Goal: Task Accomplishment & Management: Manage account settings

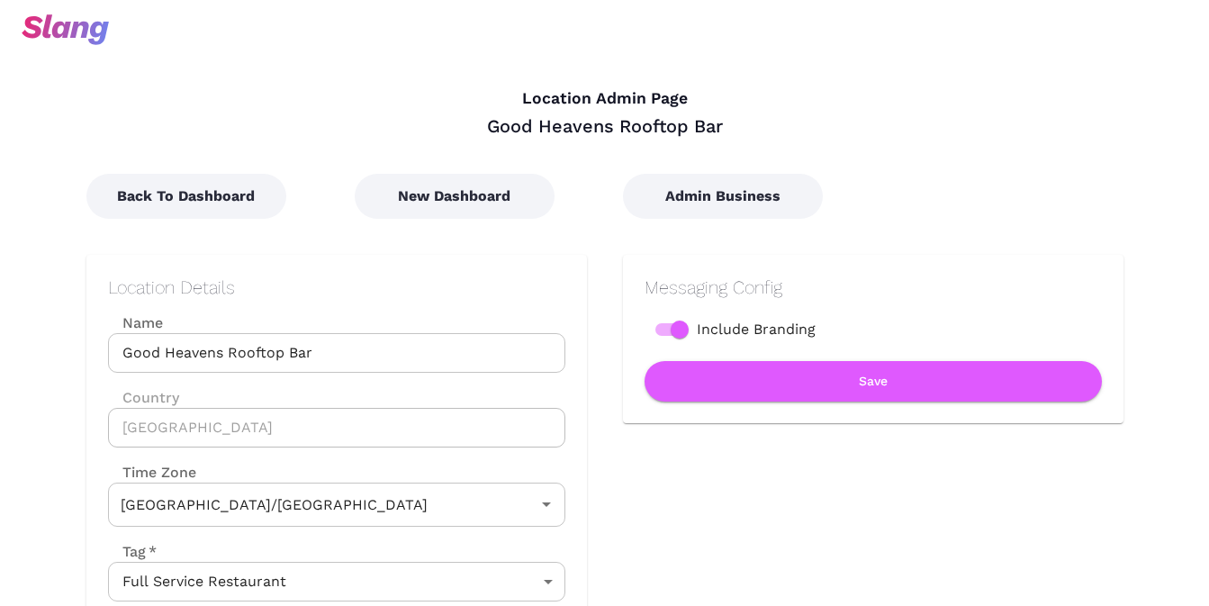
type input "Australian EST ([GEOGRAPHIC_DATA])"
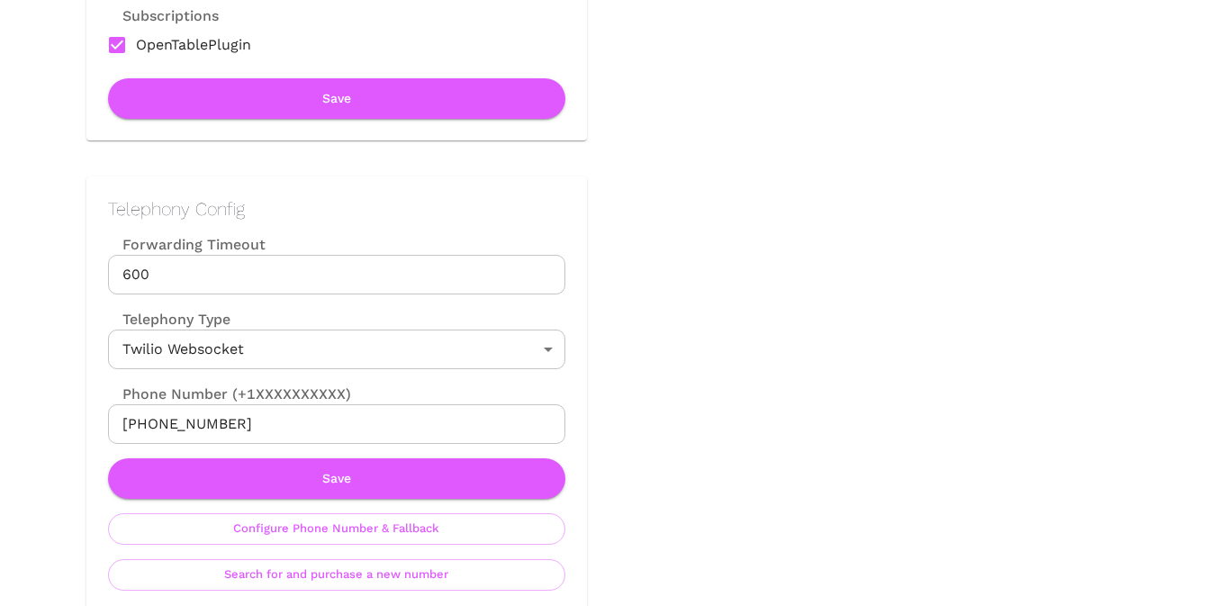
scroll to position [692, 0]
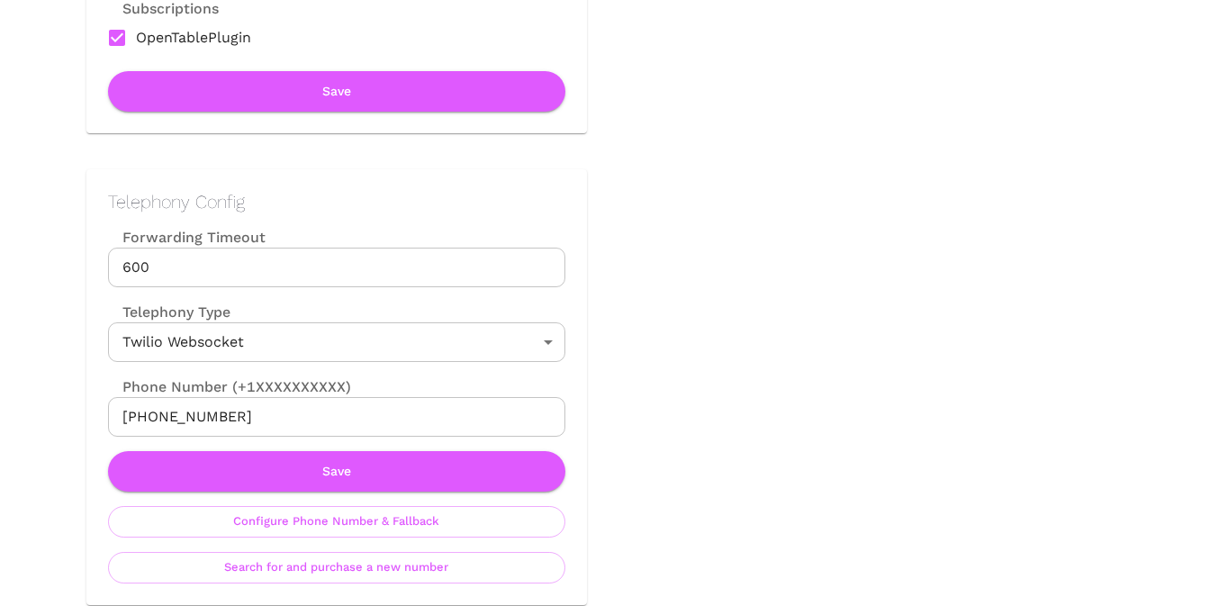
click at [357, 407] on input "[PHONE_NUMBER]" at bounding box center [336, 417] width 457 height 40
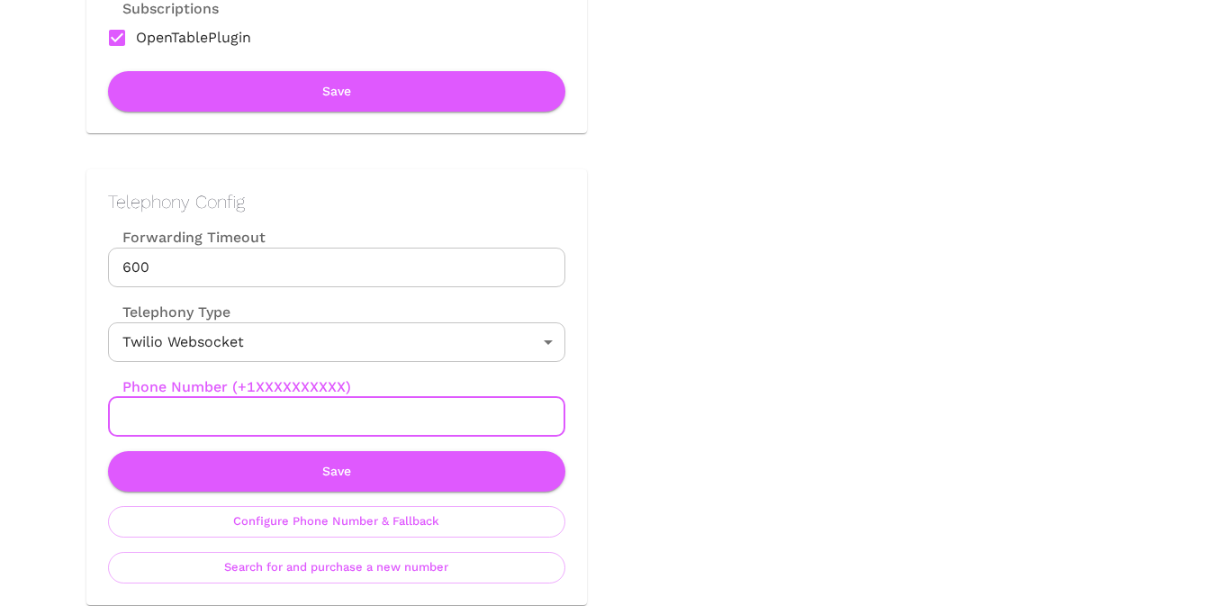
paste input "[PHONE_NUMBER]"
paste input "61489263479"
type input "[PHONE_NUMBER]"
click at [307, 470] on button "Save" at bounding box center [336, 471] width 457 height 40
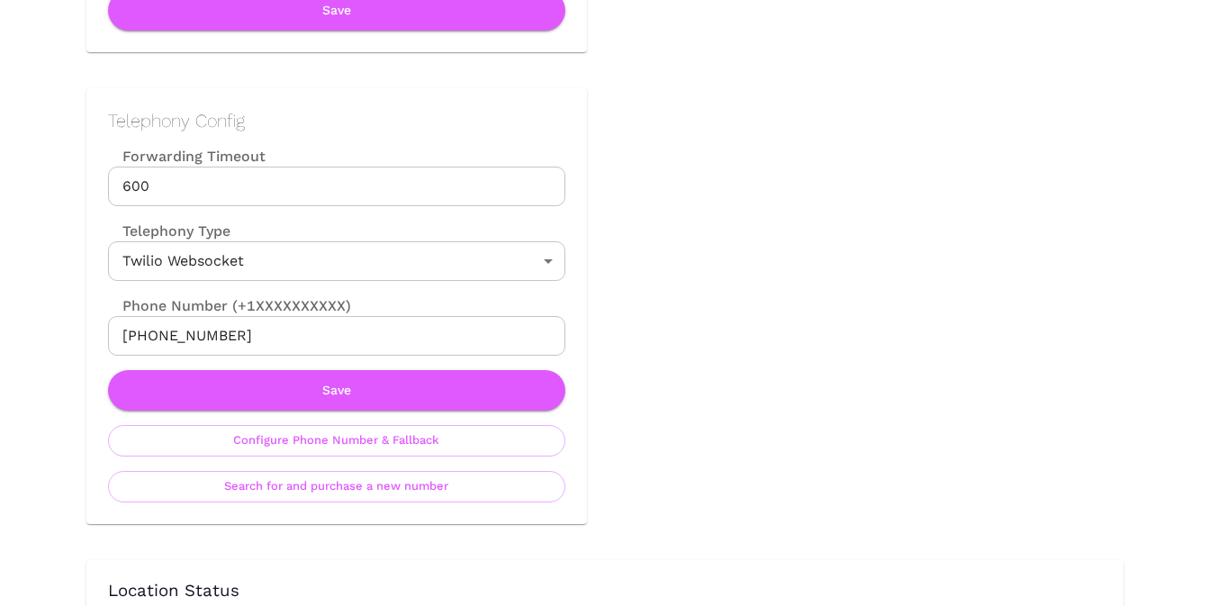
scroll to position [814, 0]
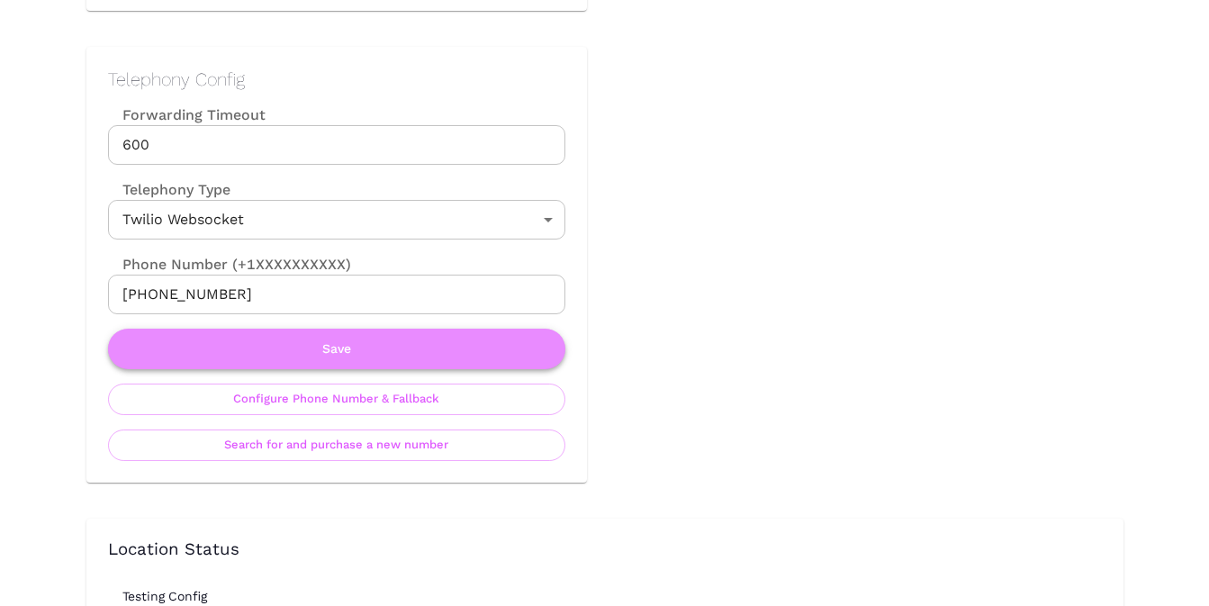
click at [433, 358] on button "Save" at bounding box center [336, 348] width 457 height 40
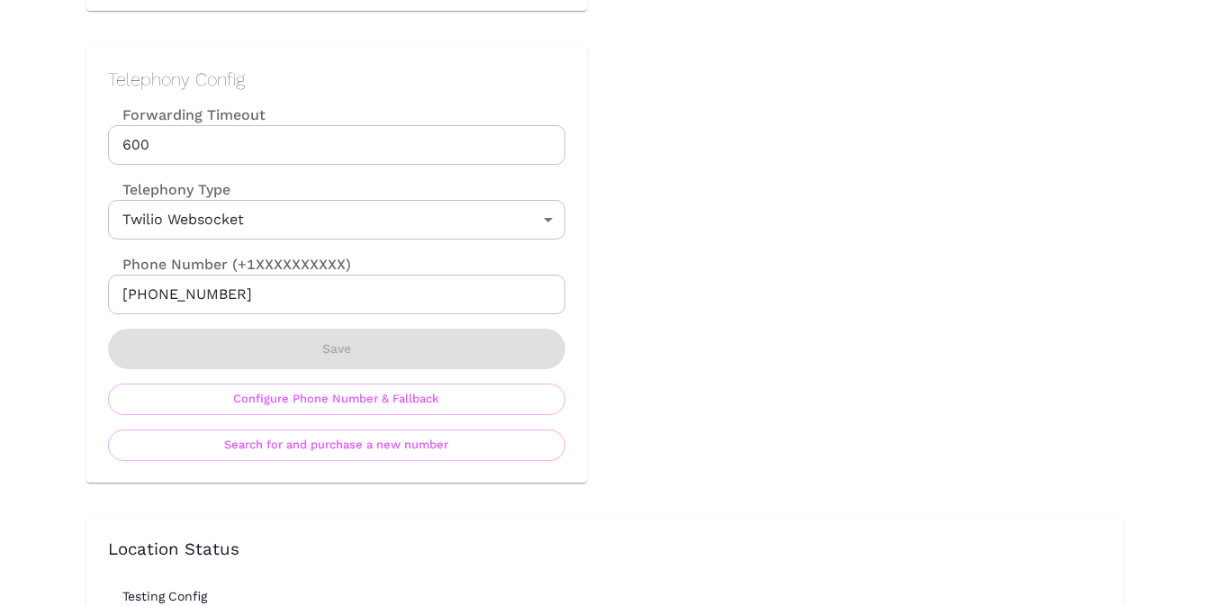
scroll to position [0, 0]
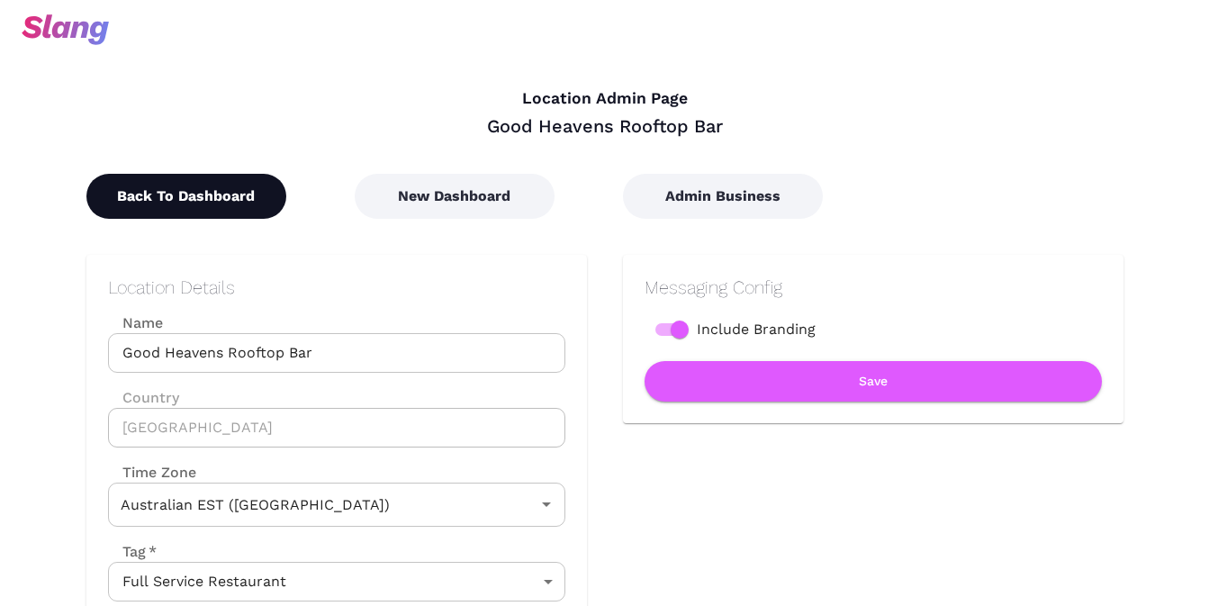
click at [154, 203] on button "Back To Dashboard" at bounding box center [186, 196] width 200 height 45
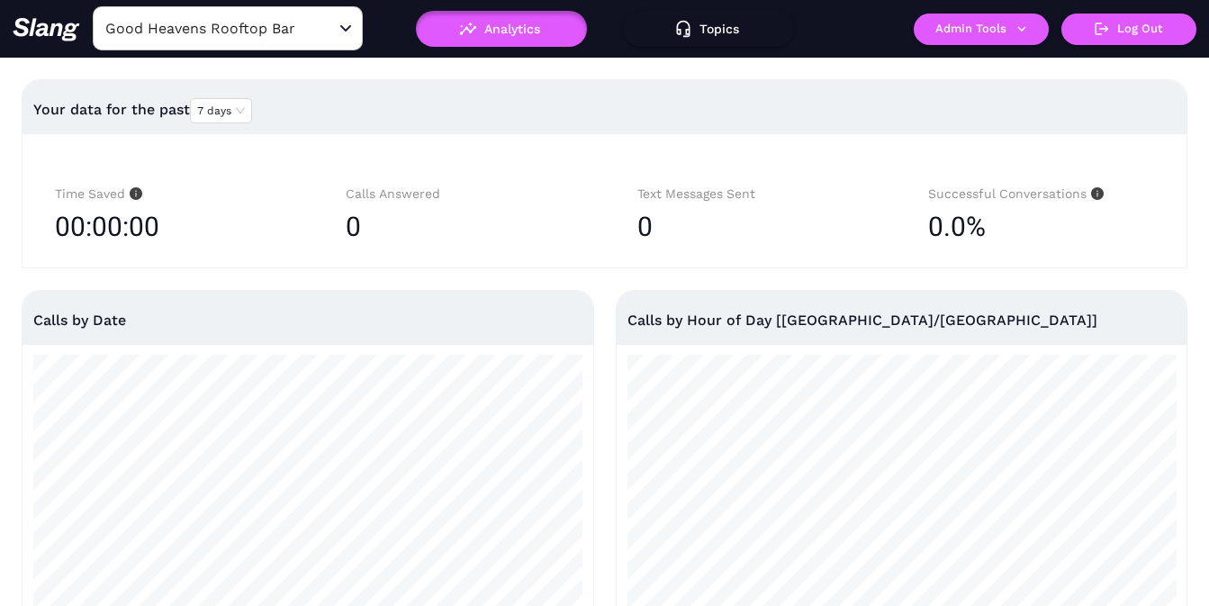
click at [266, 37] on input "Good Heavens Rooftop Bar" at bounding box center [200, 28] width 198 height 28
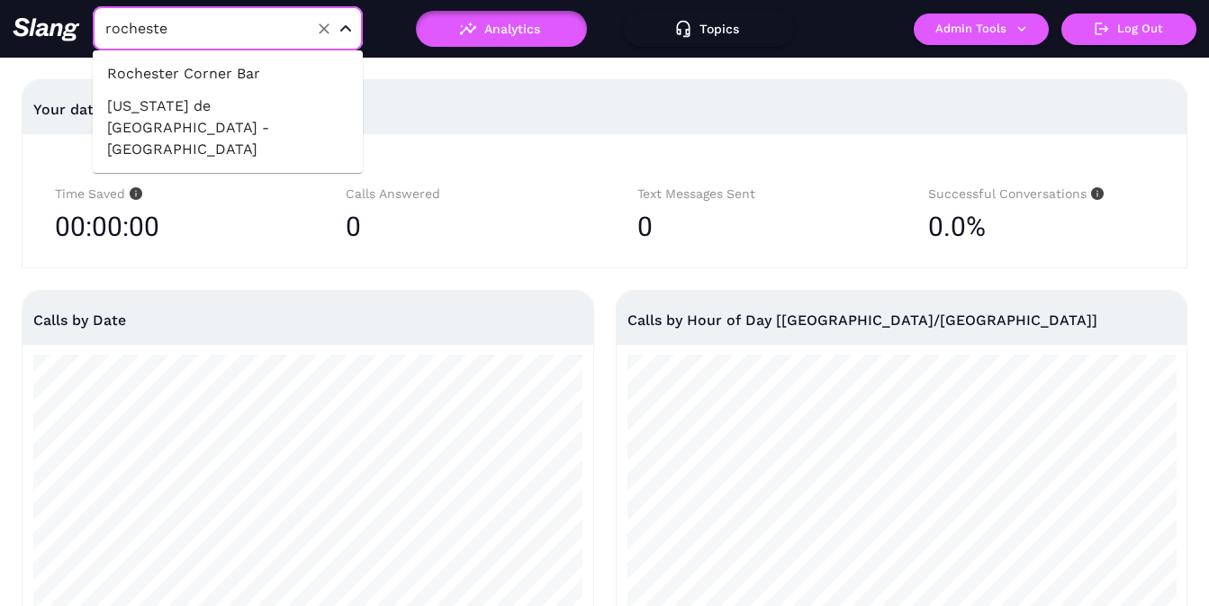
type input "[GEOGRAPHIC_DATA]"
click at [268, 72] on li "Rochester Corner Bar" at bounding box center [228, 74] width 270 height 32
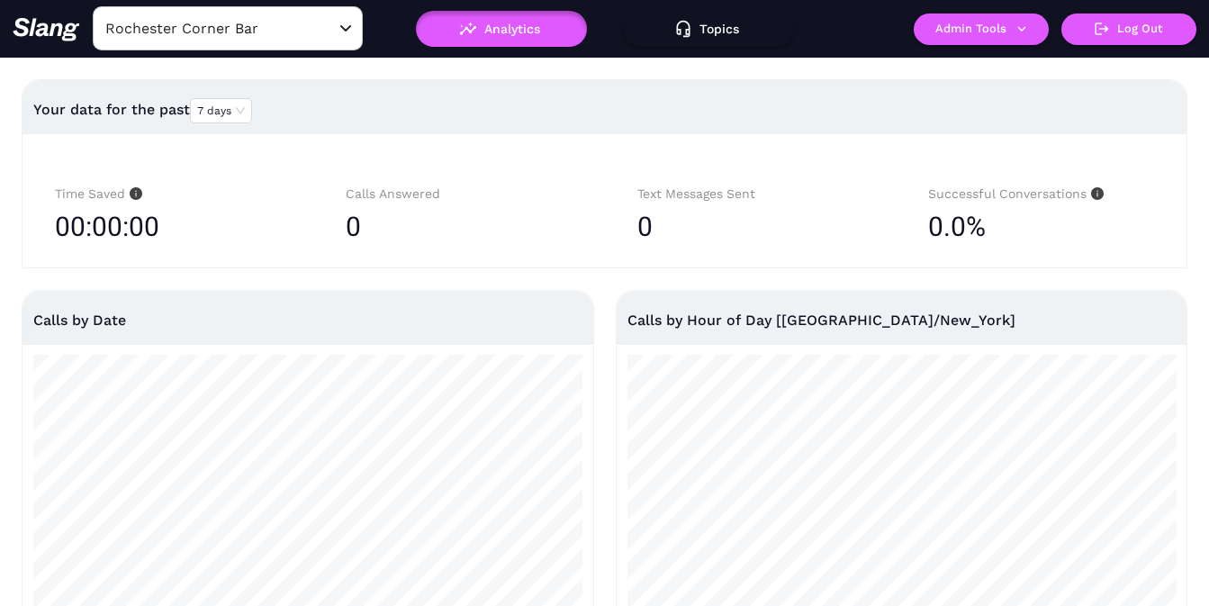
click at [1001, 28] on button "Admin Tools" at bounding box center [980, 28] width 135 height 31
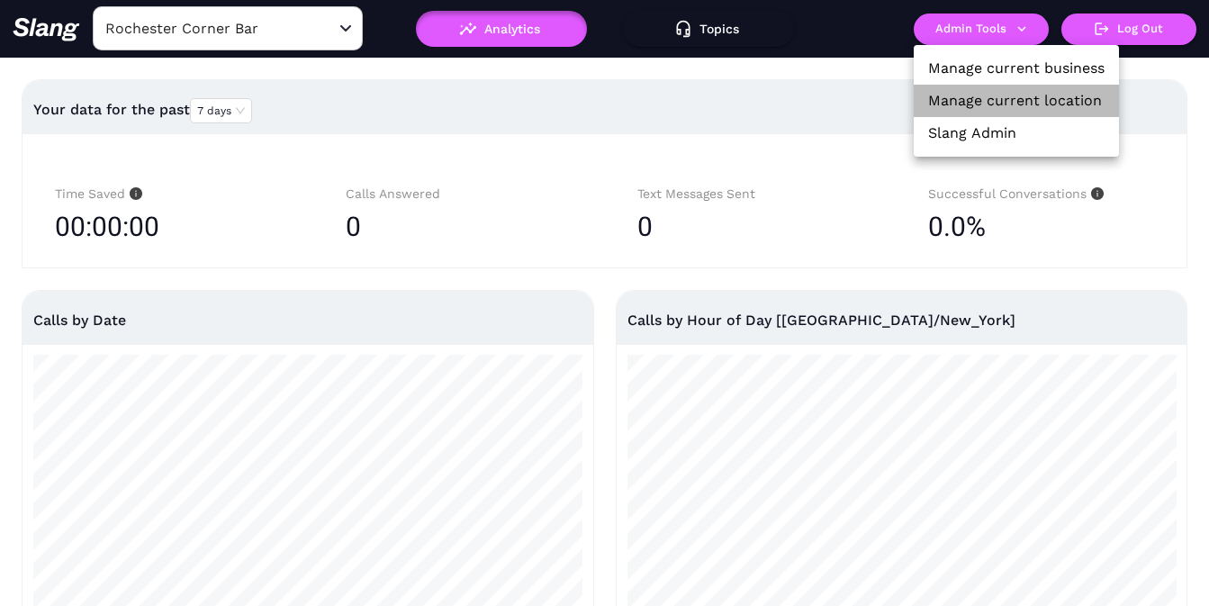
click at [1001, 94] on link "Manage current location" at bounding box center [1015, 101] width 174 height 22
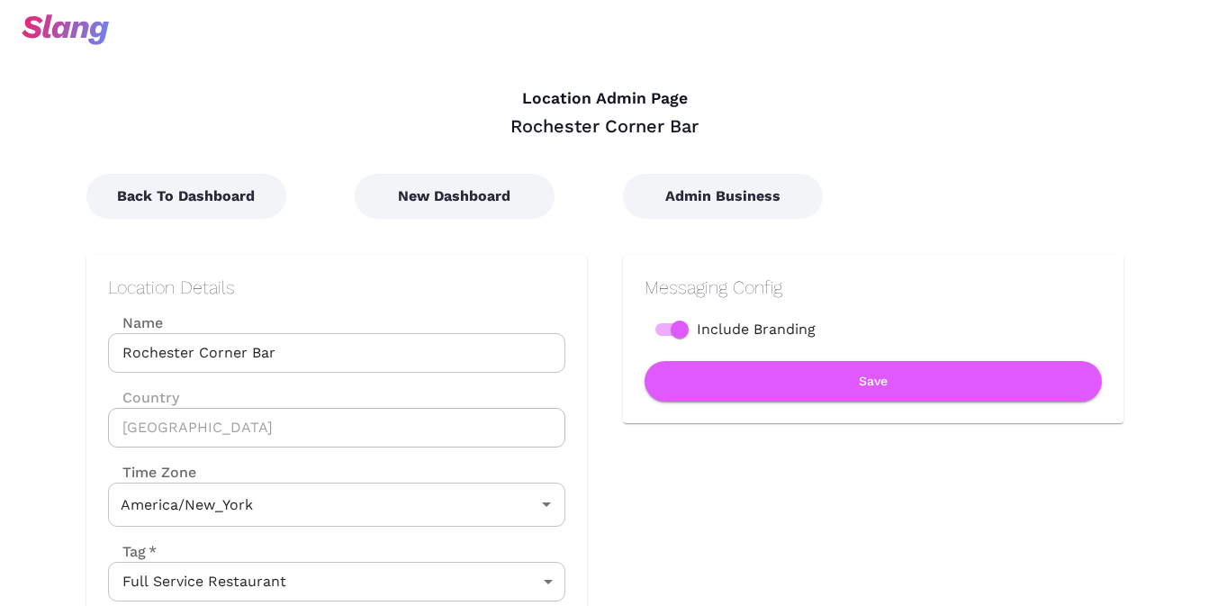
type input "Eastern Time"
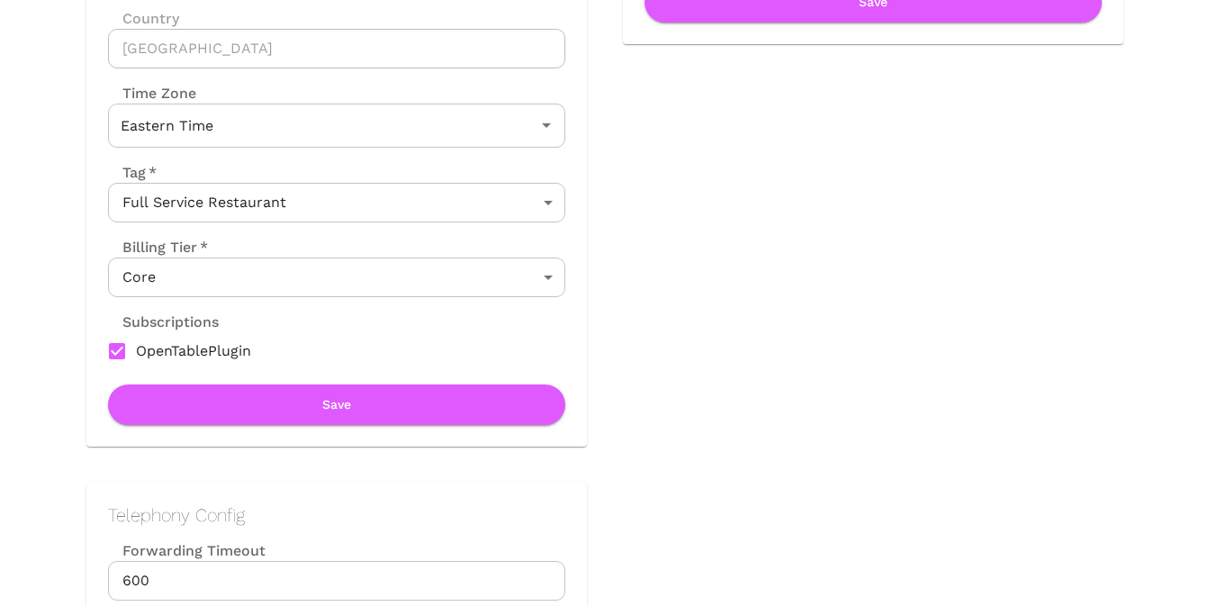
scroll to position [634, 0]
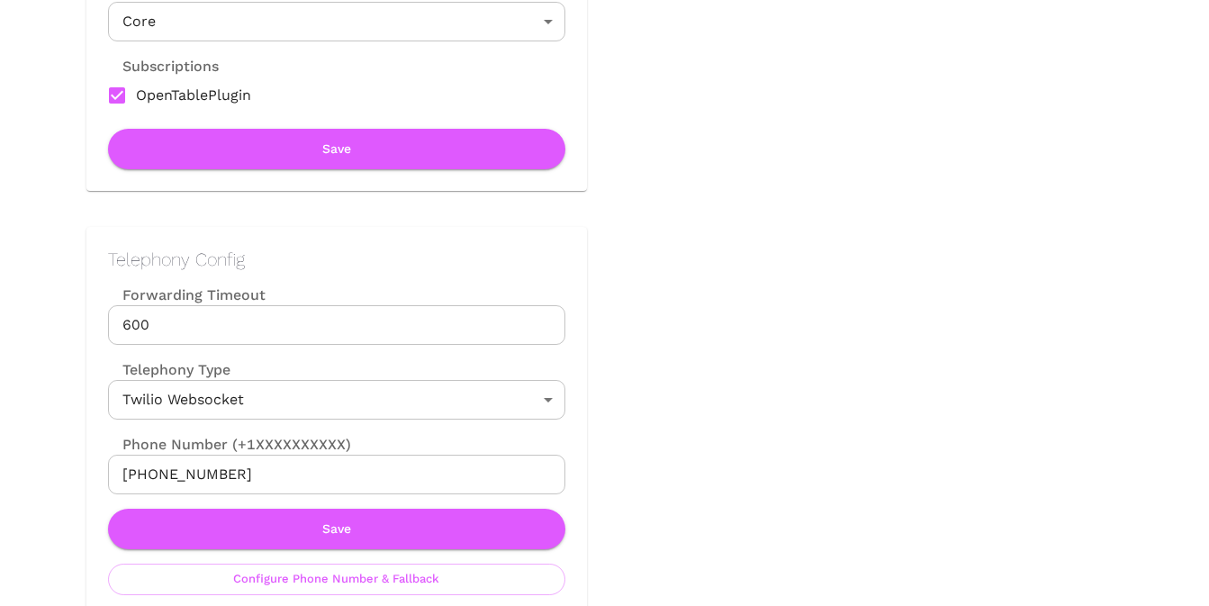
click at [284, 476] on input "[PHONE_NUMBER]" at bounding box center [336, 474] width 457 height 40
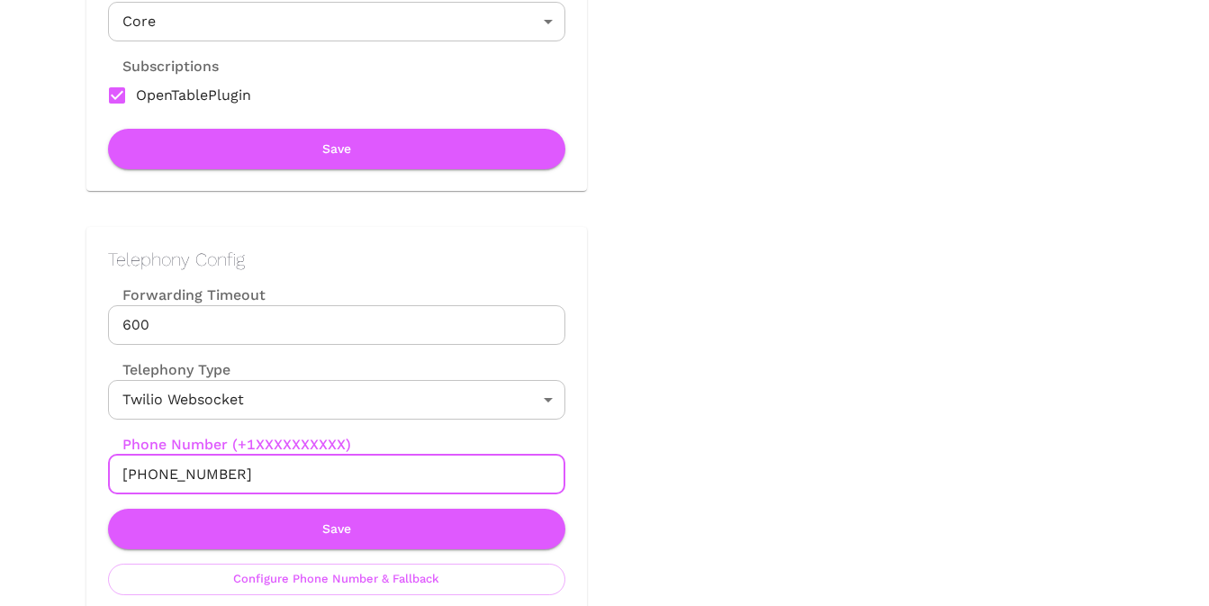
paste input "[PHONE_NUMBER]"
type input "[PHONE_NUMBER]"
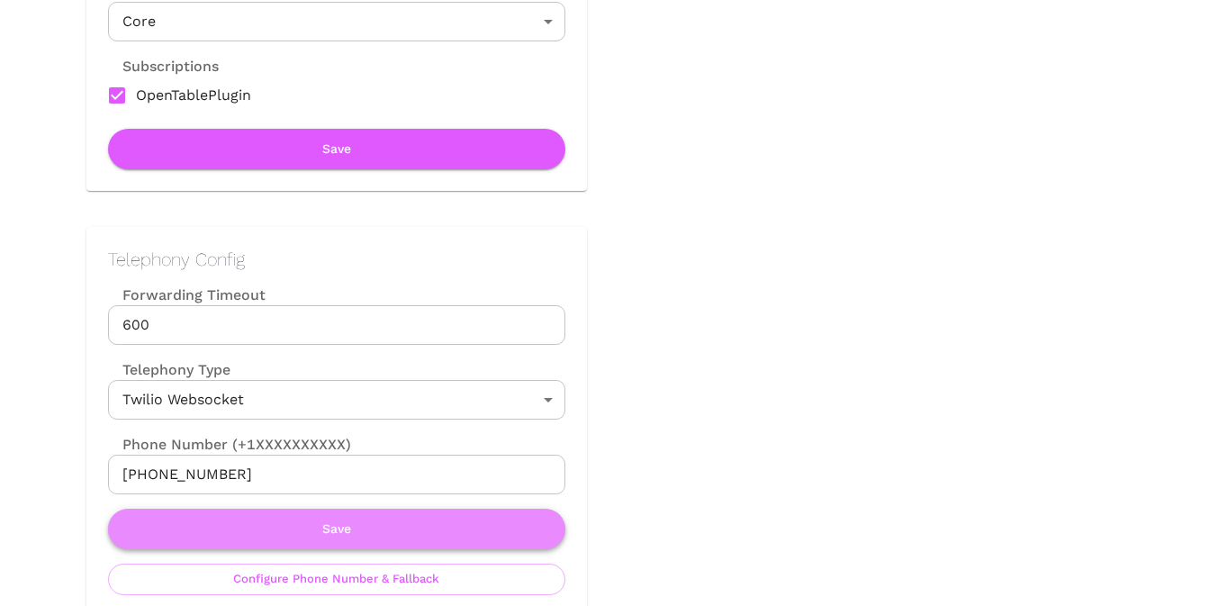
click at [361, 536] on button "Save" at bounding box center [336, 528] width 457 height 40
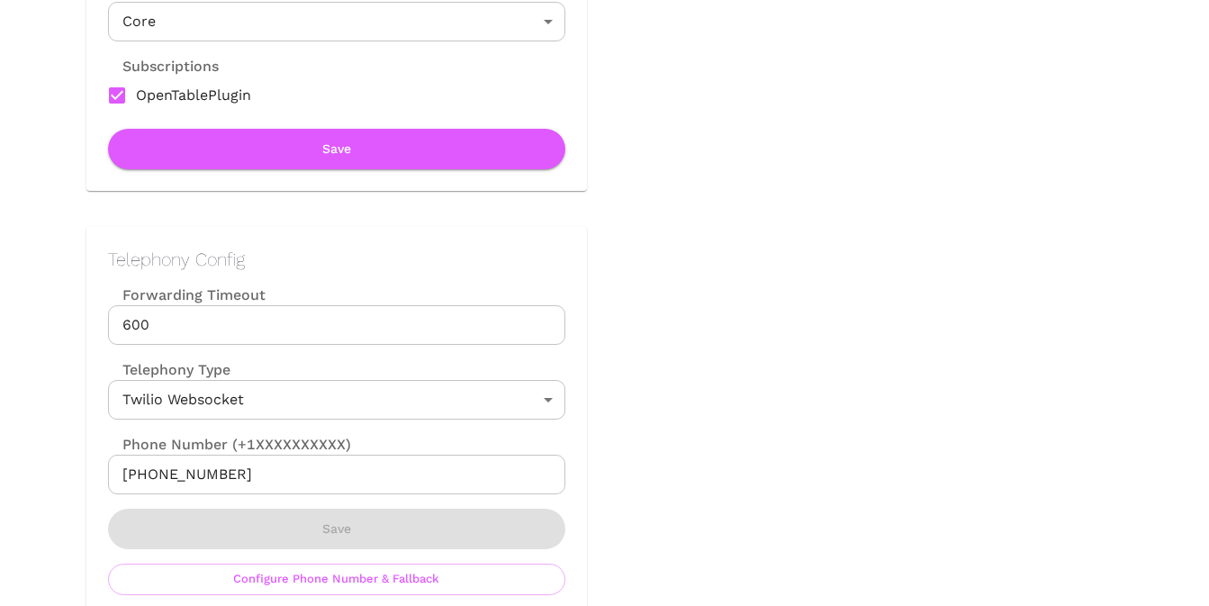
scroll to position [0, 0]
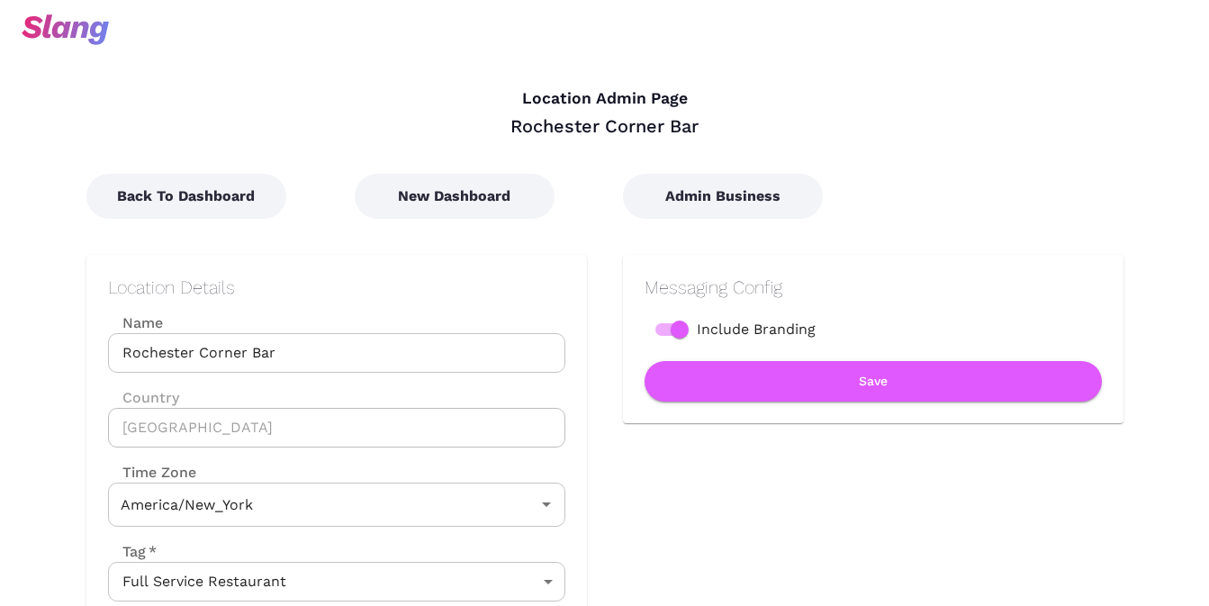
type input "Eastern Time"
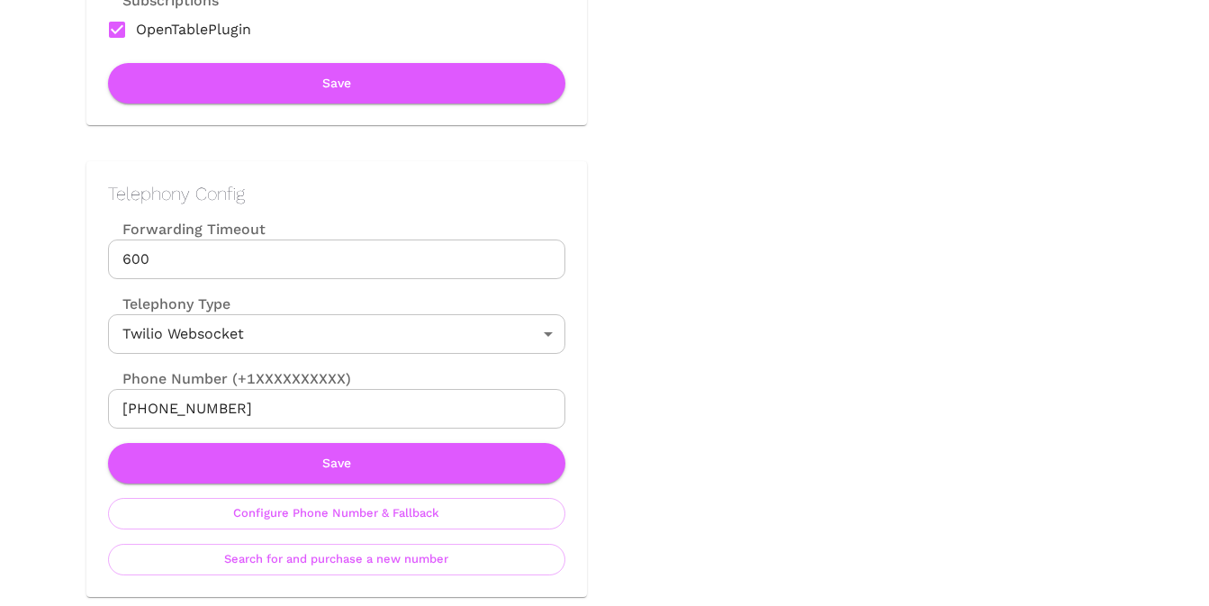
scroll to position [708, 0]
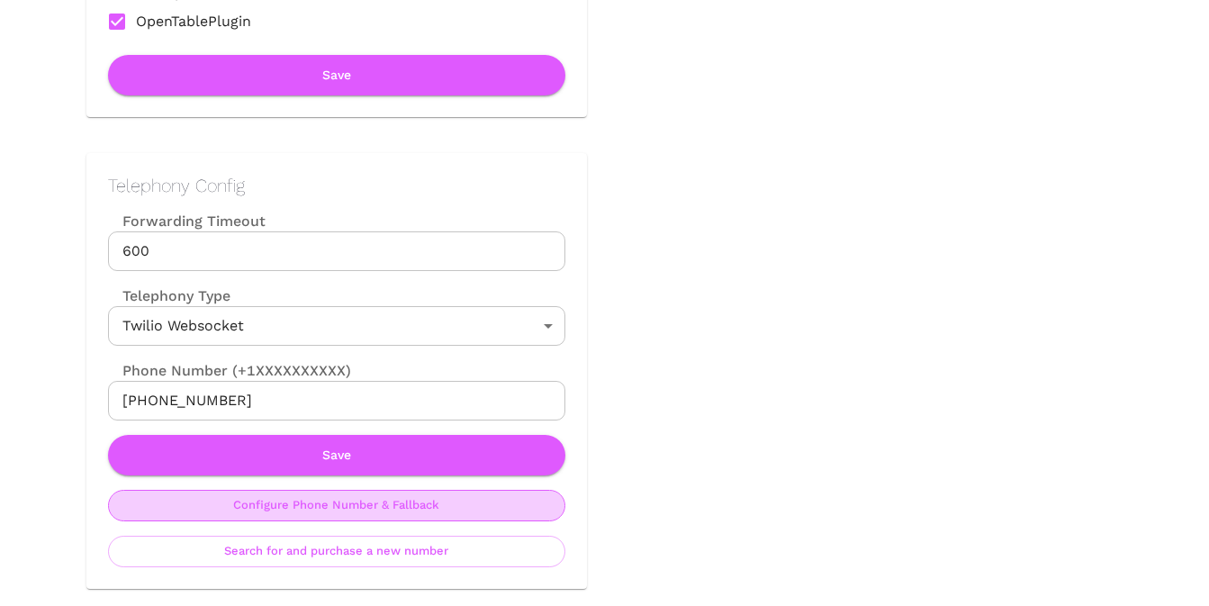
click at [352, 513] on button "Configure Phone Number & Fallback" at bounding box center [336, 505] width 457 height 31
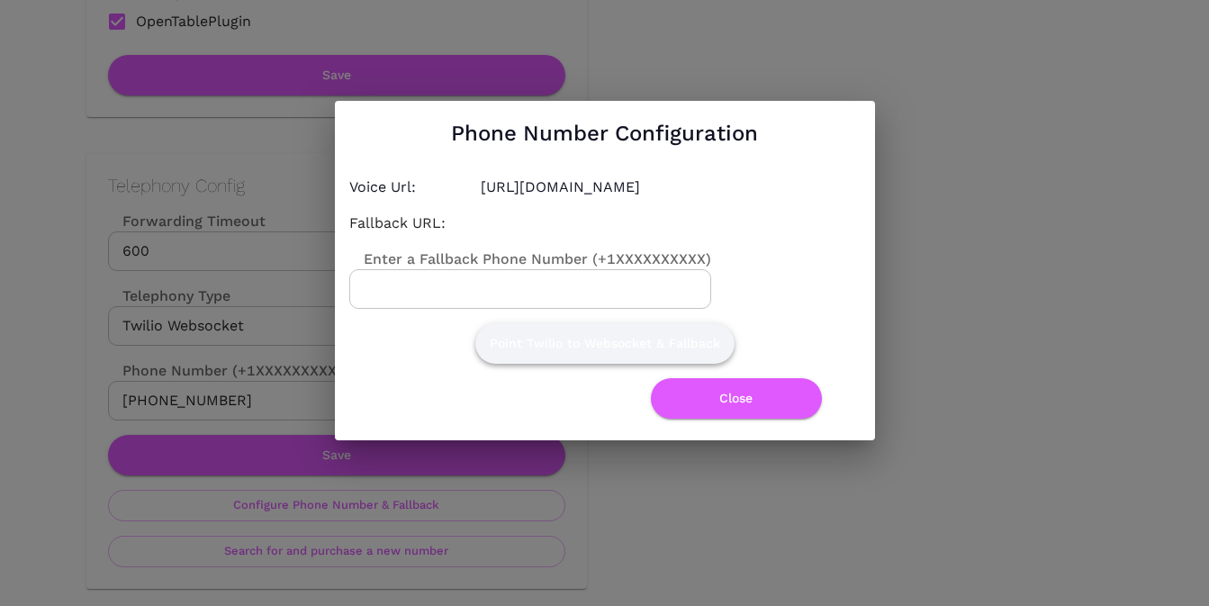
click at [593, 340] on button "Point Twilio to Websocket & Fallback" at bounding box center [604, 343] width 259 height 40
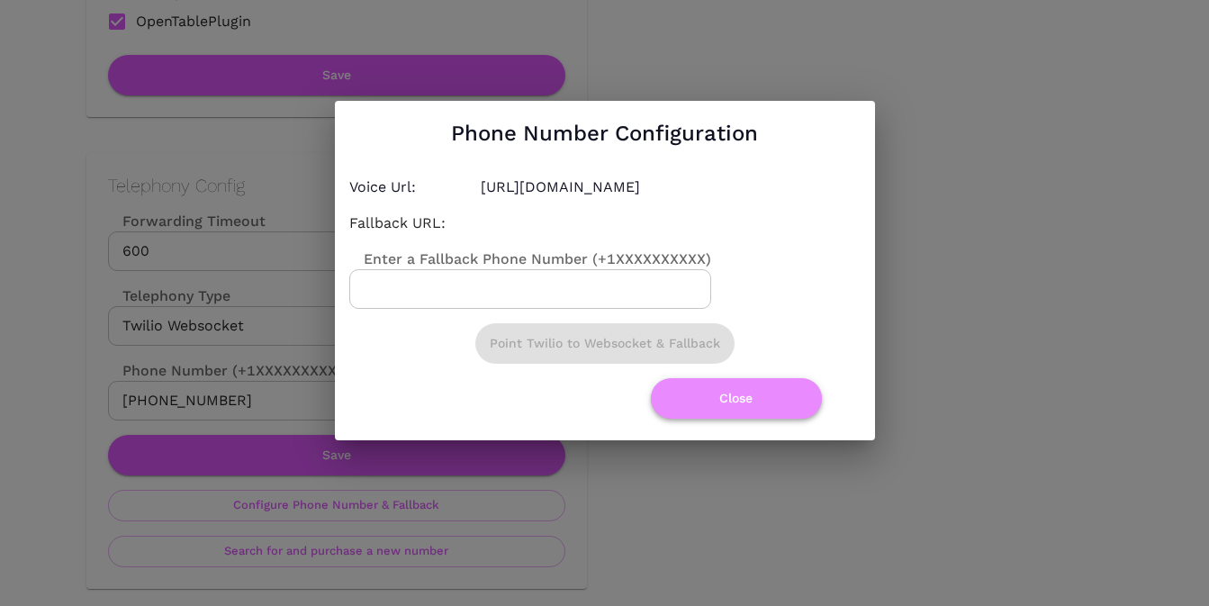
click at [723, 392] on button "Close" at bounding box center [736, 398] width 171 height 40
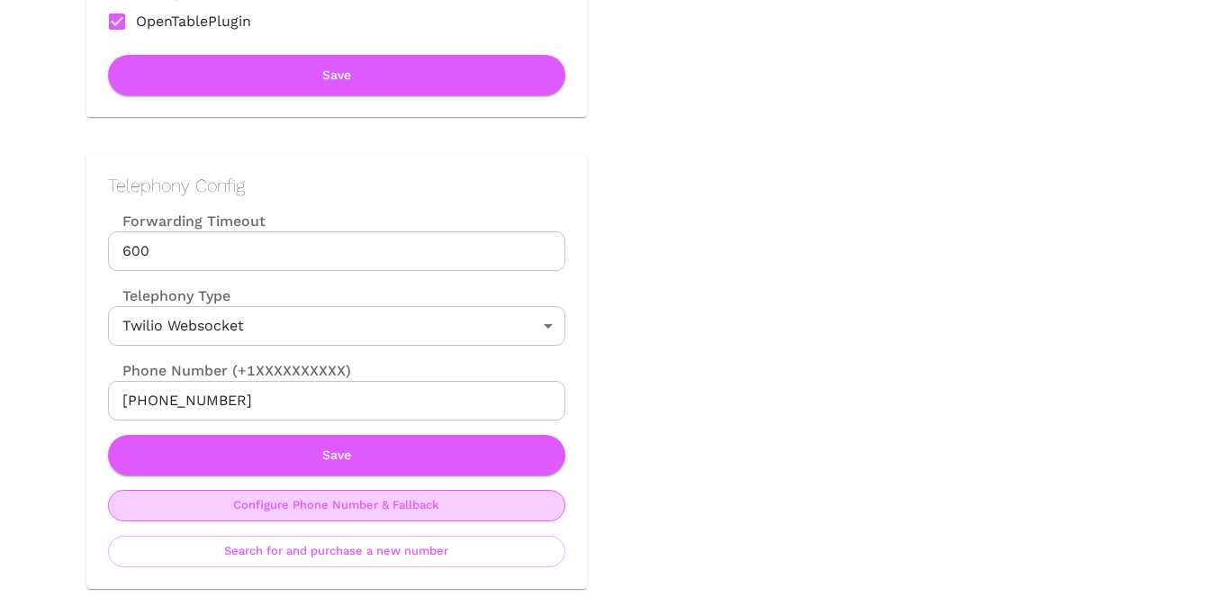
click at [370, 501] on button "Configure Phone Number & Fallback" at bounding box center [336, 505] width 457 height 31
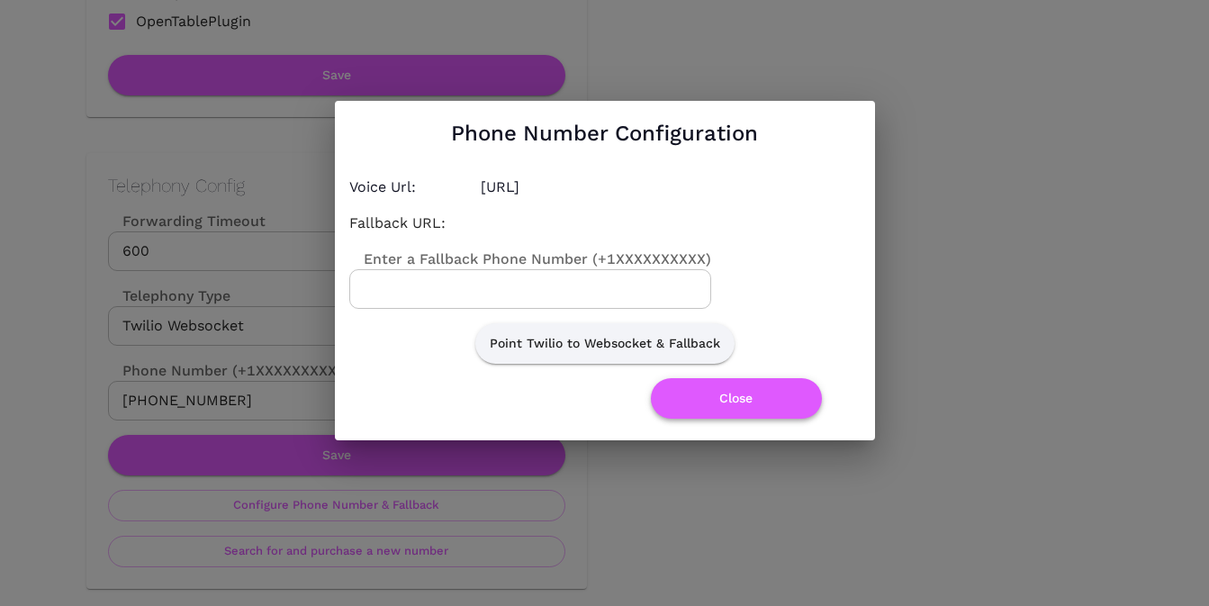
click at [760, 393] on button "Close" at bounding box center [736, 398] width 171 height 40
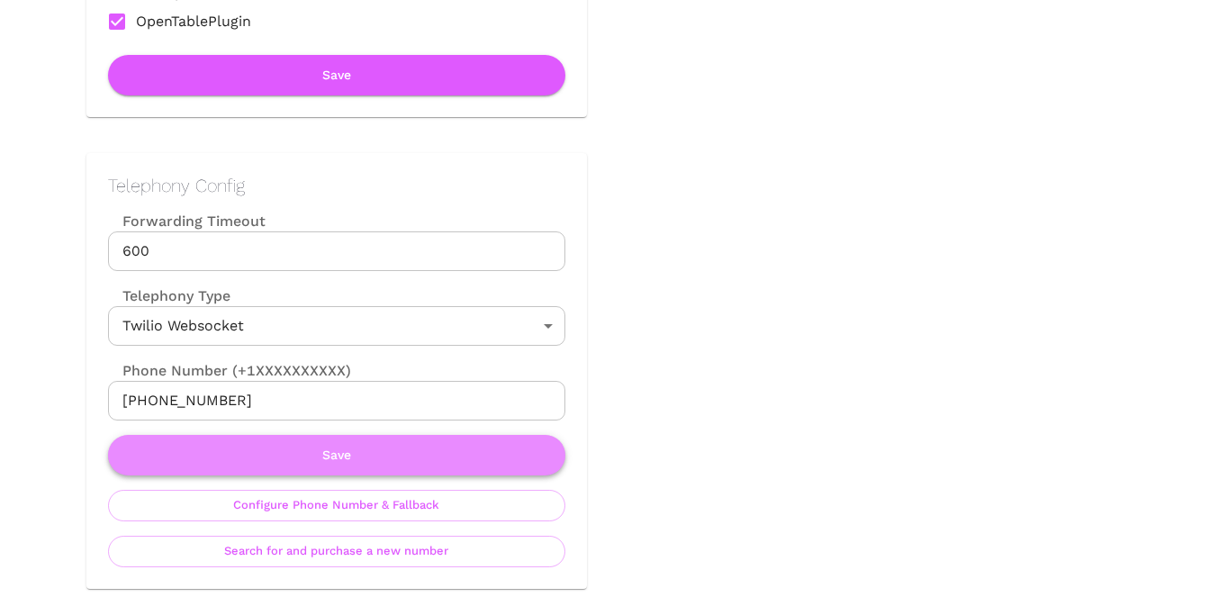
click at [487, 449] on button "Save" at bounding box center [336, 455] width 457 height 40
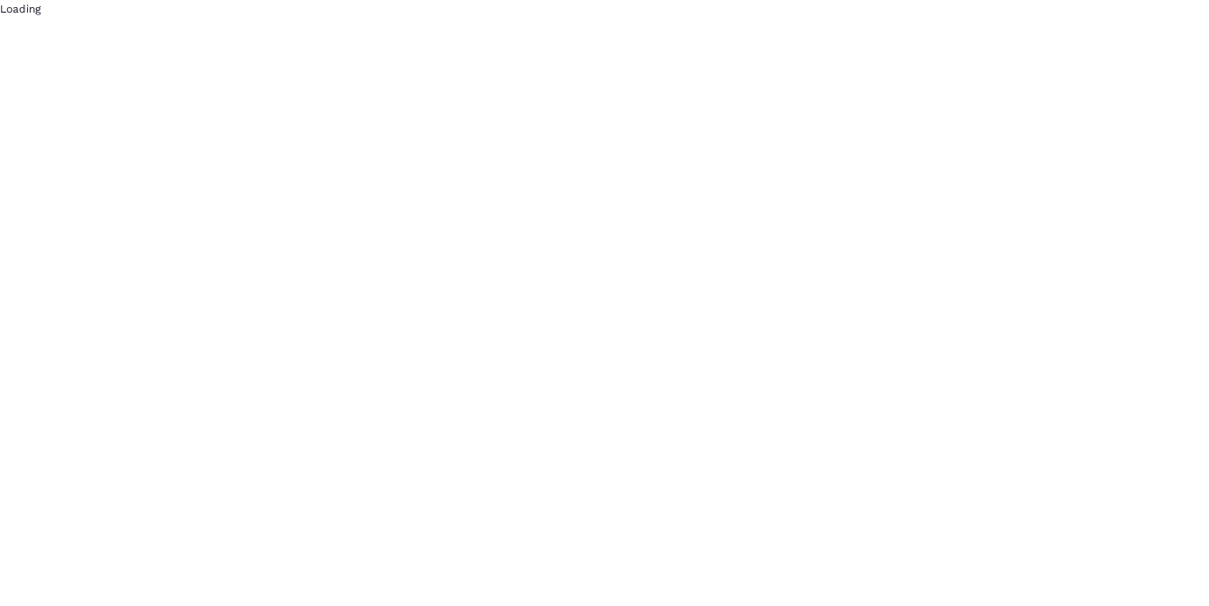
scroll to position [0, 0]
